Goal: Find specific page/section: Locate a particular part of the current website

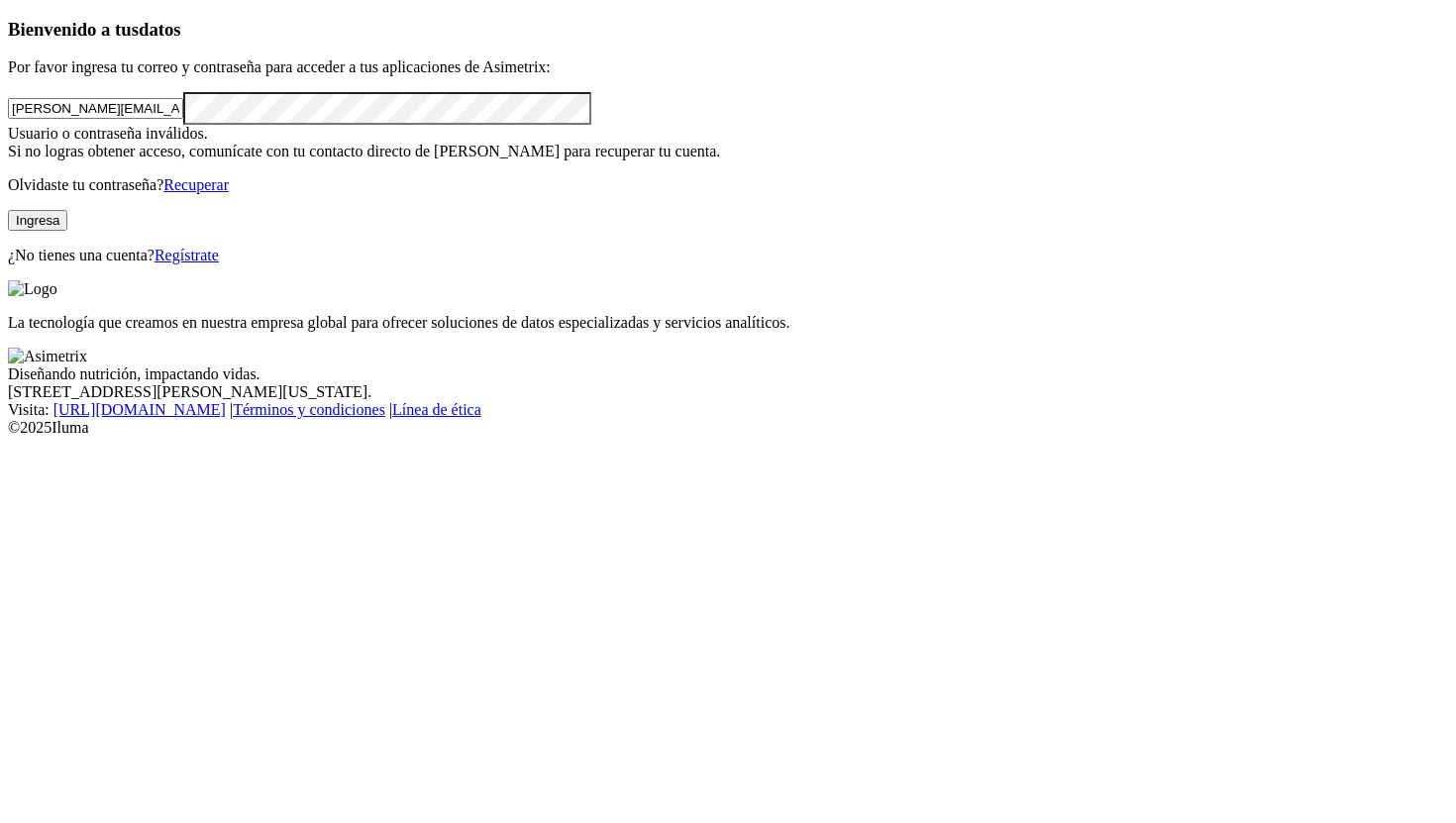
click at [67, 231] on button "Ingresa" at bounding box center [38, 220] width 60 height 21
click at [8, 264] on div "Bienvenido a tus datos Por favor ingresa tu correo y contraseña para acceder a …" at bounding box center [728, 141] width 1440 height 245
click input "submit" at bounding box center [0, 0] width 0 height 0
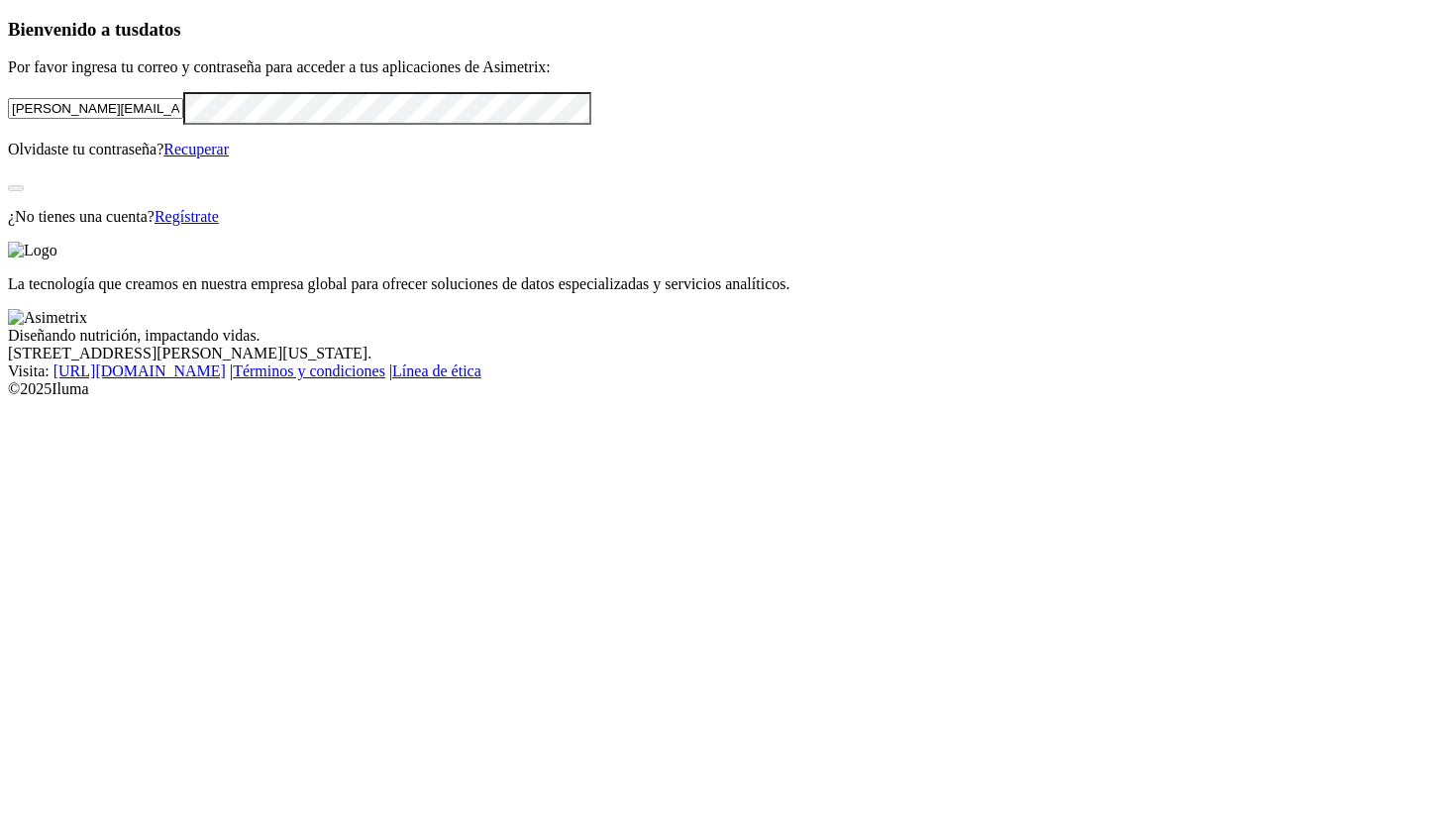
click at [137, 226] on p "¿No tienes una cuenta? Regístrate" at bounding box center [728, 217] width 1440 height 18
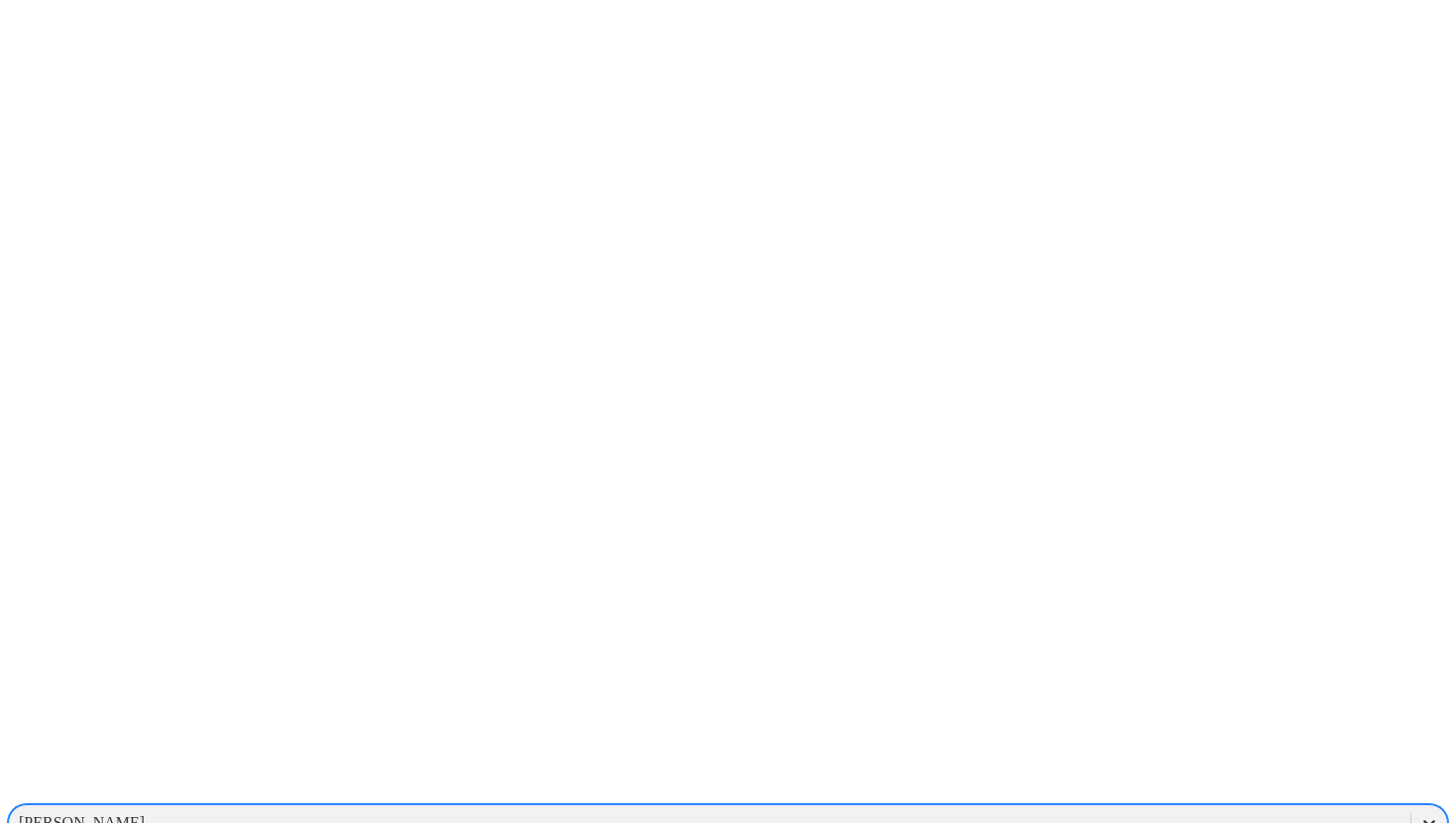
click at [1411, 805] on div at bounding box center [1429, 823] width 36 height 36
click at [1140, 772] on div "PROGRESSIVEGROUPCOMPANY" at bounding box center [728, 789] width 1440 height 34
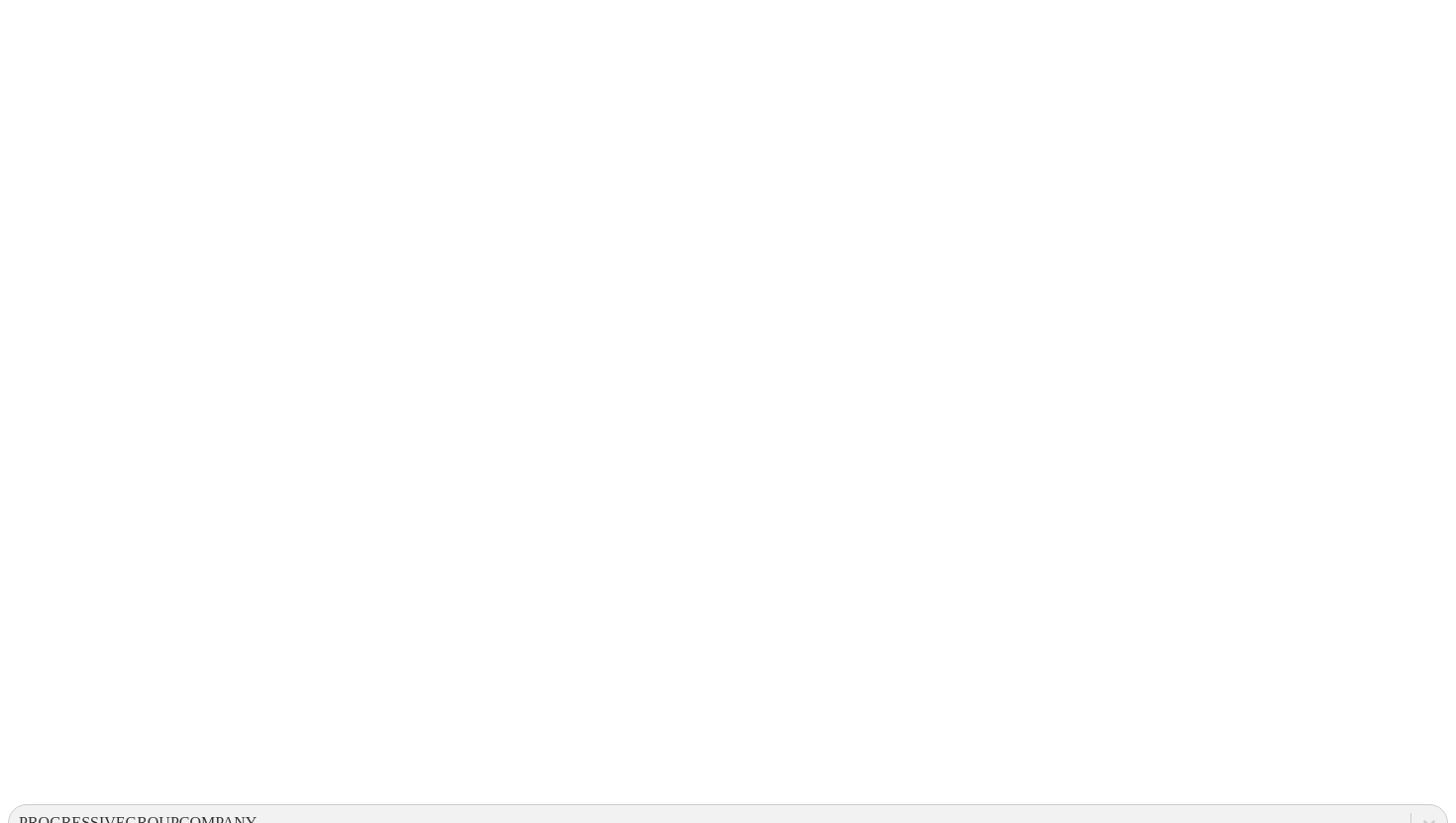
click at [1419, 813] on icon at bounding box center [1429, 823] width 20 height 20
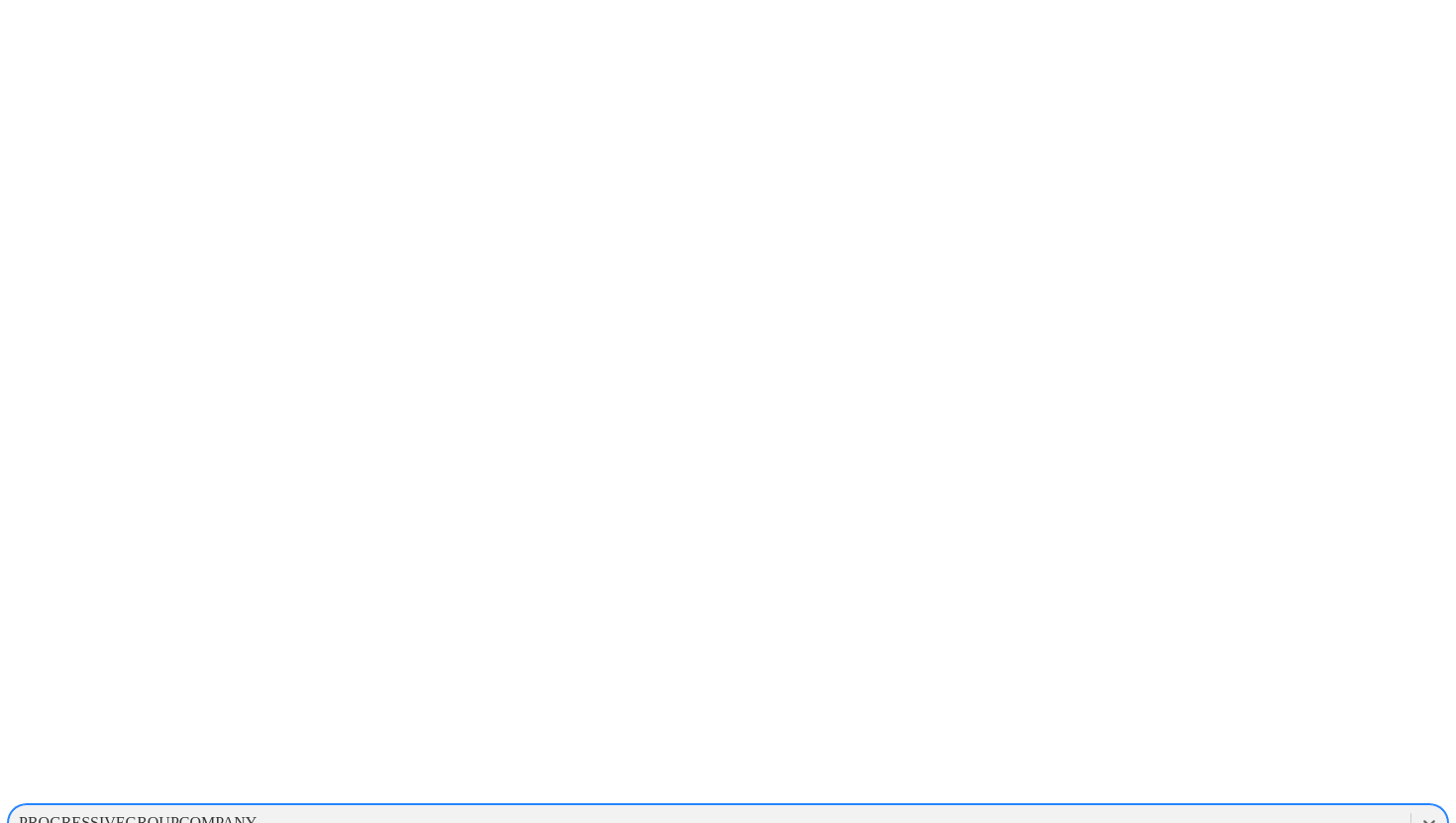
scroll to position [1060, 0]
click at [1171, 737] on div "EXPERIMENTALCERDOS" at bounding box center [728, 754] width 1440 height 34
